Goal: Task Accomplishment & Management: Manage account settings

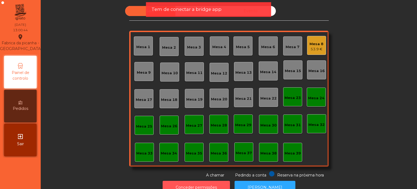
click at [194, 181] on button "Conceder permissões" at bounding box center [196, 186] width 67 height 13
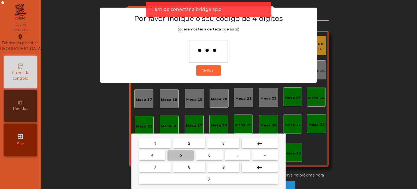
type input "****"
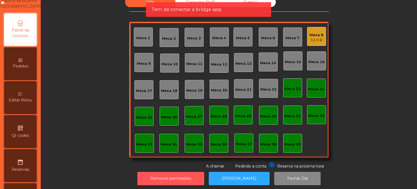
scroll to position [43, 0]
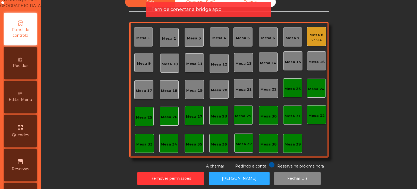
click at [22, 95] on icon at bounding box center [20, 93] width 4 height 4
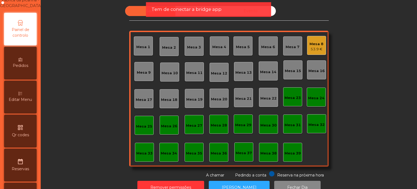
scroll to position [51, 0]
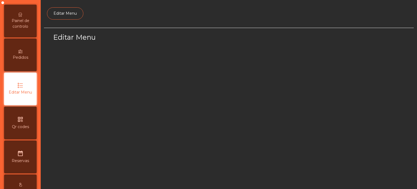
select select "*"
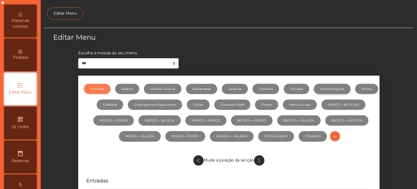
click at [349, 88] on link "Sumos e Águas" at bounding box center [332, 89] width 37 height 10
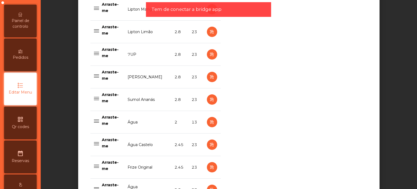
scroll to position [371, 0]
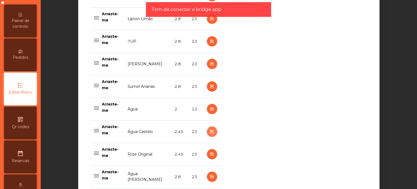
click at [209, 131] on icon "button" at bounding box center [212, 131] width 6 height 7
select select "***"
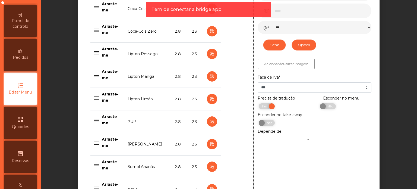
scroll to position [289, 0]
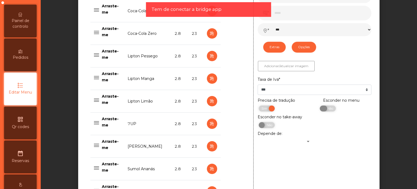
click at [326, 109] on span "Não" at bounding box center [330, 108] width 14 height 6
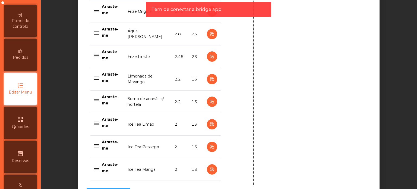
scroll to position [556, 0]
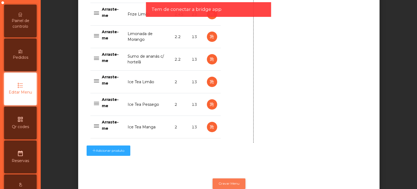
click at [228, 182] on button "Gravar Menu" at bounding box center [228, 183] width 33 height 10
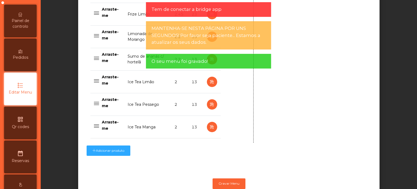
click at [29, 15] on div "Painel de controlo" at bounding box center [20, 21] width 33 height 33
